Goal: Transaction & Acquisition: Purchase product/service

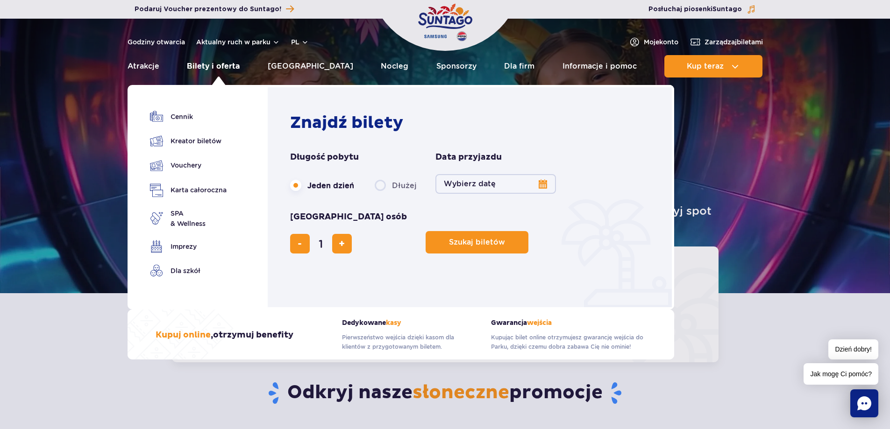
click at [222, 68] on link "Bilety i oferta" at bounding box center [213, 66] width 53 height 22
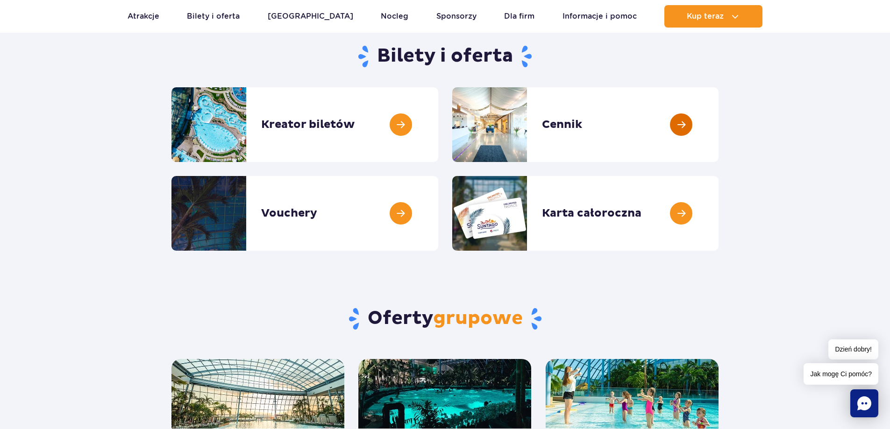
scroll to position [47, 0]
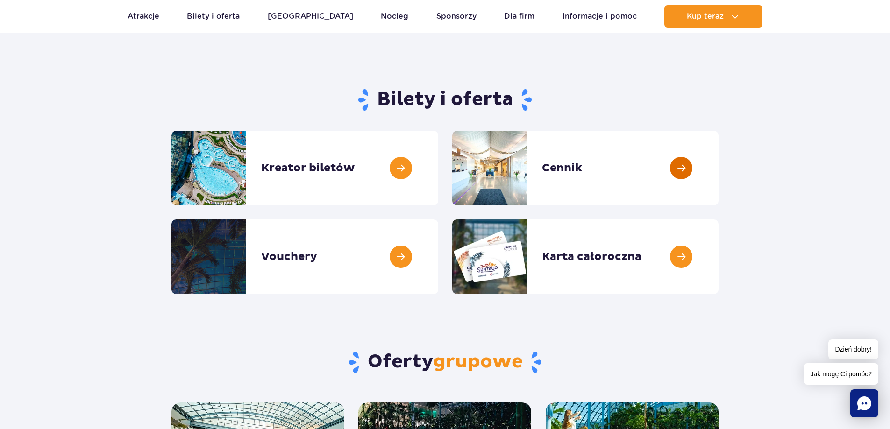
click at [719, 165] on link at bounding box center [719, 168] width 0 height 75
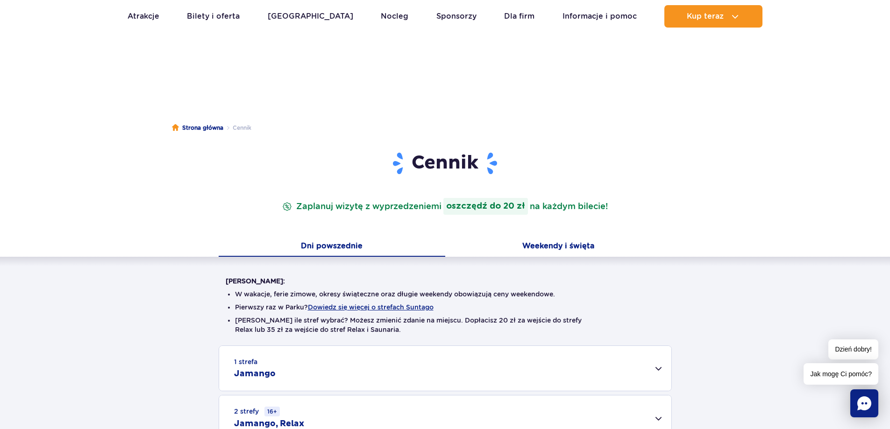
scroll to position [187, 0]
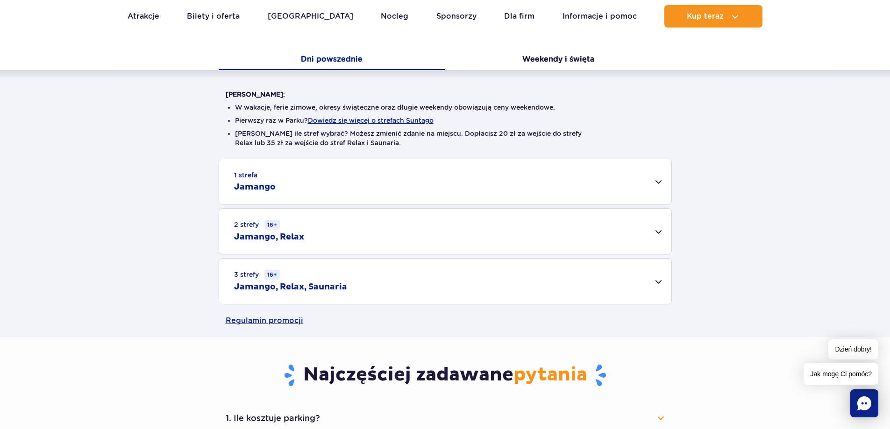
click at [335, 289] on h2 "Jamango, Relax, Saunaria" at bounding box center [290, 287] width 113 height 11
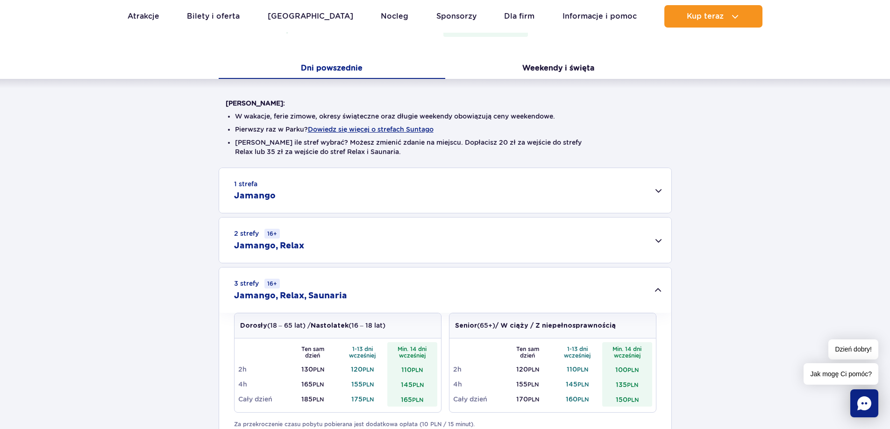
scroll to position [0, 0]
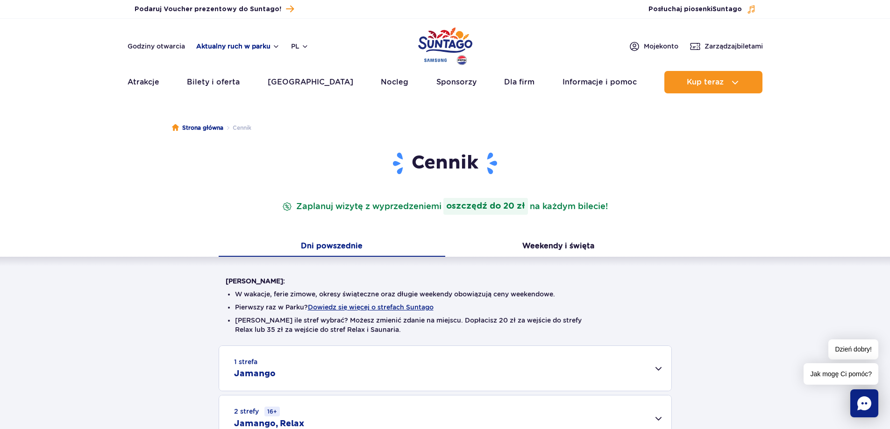
click at [254, 48] on button "Aktualny ruch w parku" at bounding box center [238, 46] width 84 height 7
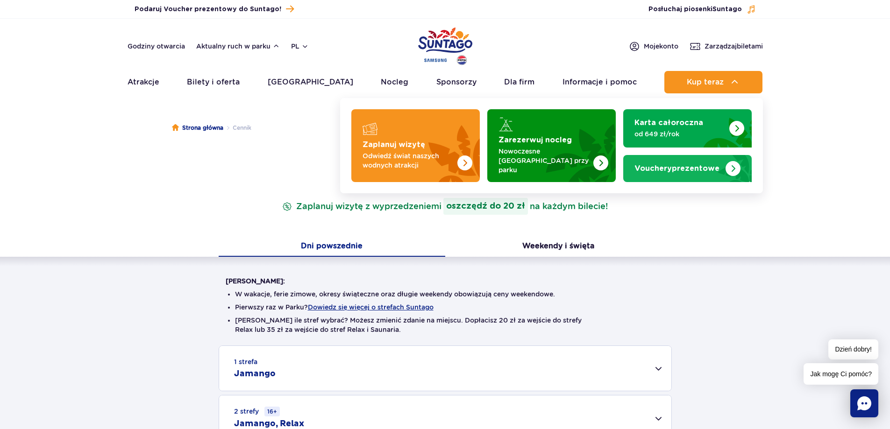
click at [700, 166] on strong "Vouchery prezentowe" at bounding box center [677, 168] width 85 height 7
